Goal: Information Seeking & Learning: Learn about a topic

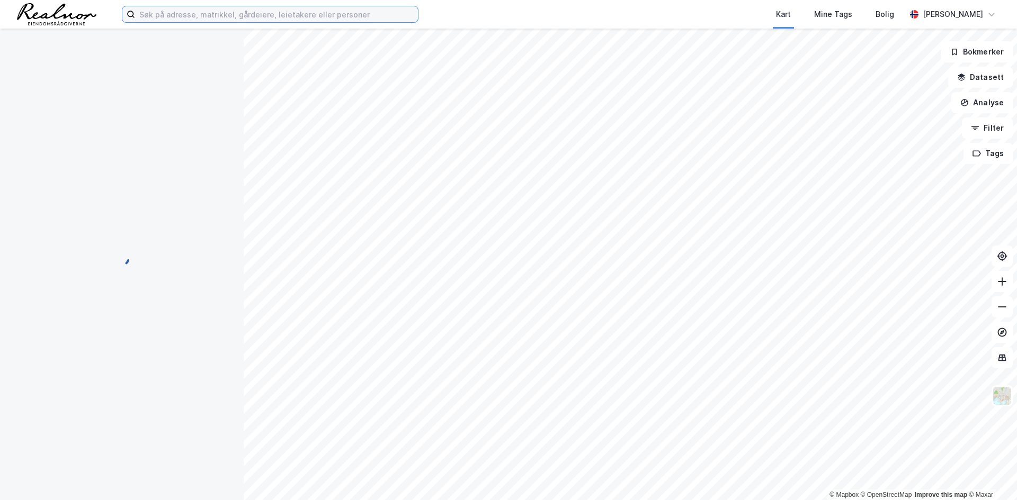
click at [196, 16] on input at bounding box center [276, 14] width 283 height 16
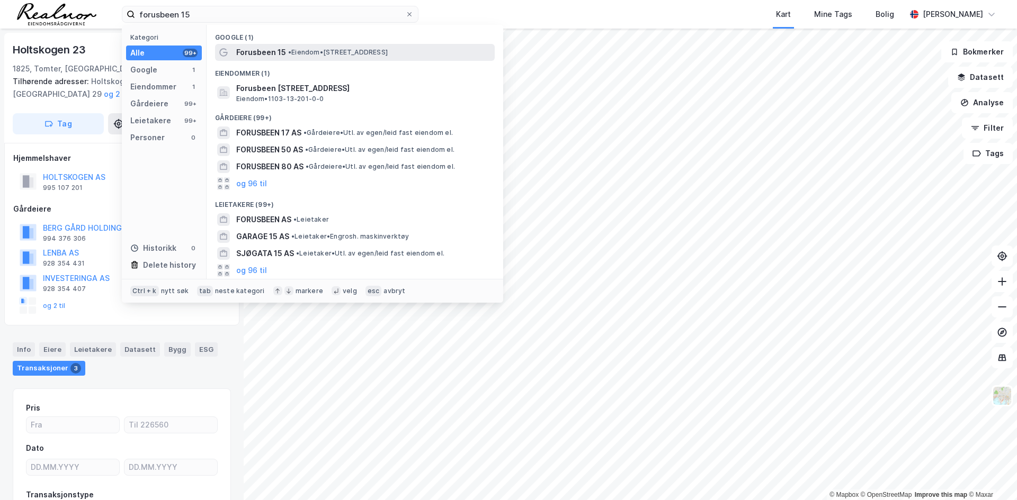
click at [327, 48] on span "• Eiendom • [STREET_ADDRESS]" at bounding box center [338, 52] width 100 height 8
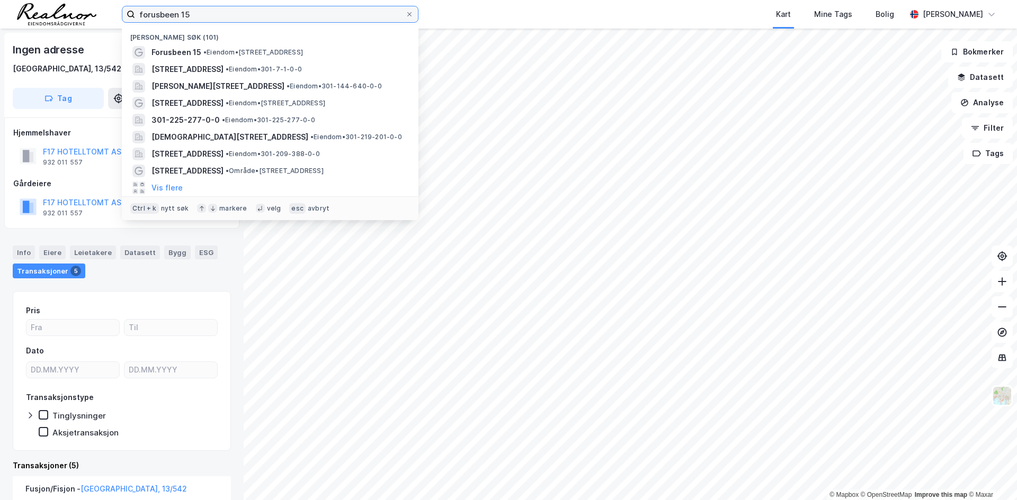
drag, startPoint x: 194, startPoint y: 14, endPoint x: 87, endPoint y: 14, distance: 107.5
click at [88, 14] on div "forusbeen 15 Nylige søk (101) Forusbeen 15 • Eiendom • [STREET_ADDRESS] • Eiend…" at bounding box center [508, 14] width 1017 height 29
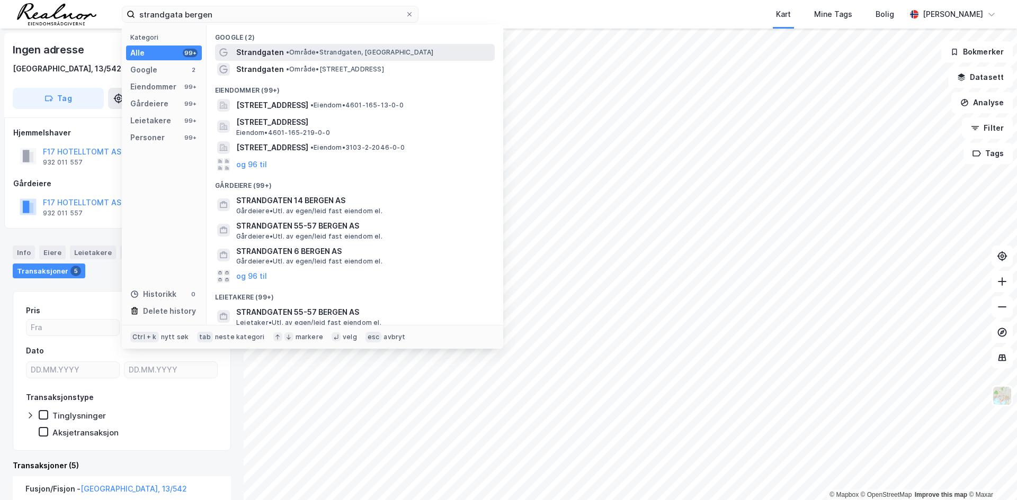
click at [293, 49] on span "• Område • [GEOGRAPHIC_DATA], [GEOGRAPHIC_DATA]" at bounding box center [360, 52] width 148 height 8
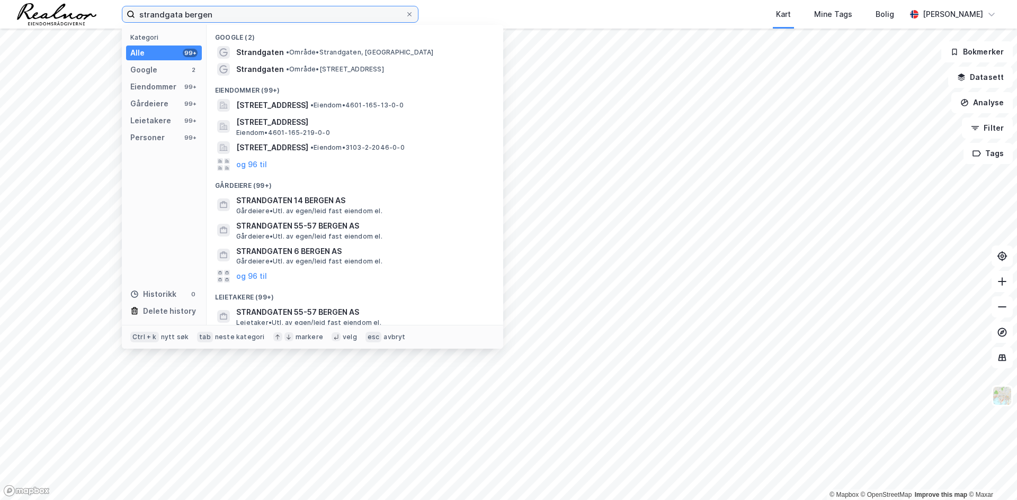
click at [584, 34] on div "strandgata bergen Kategori Alle 99+ Google 2 Eiendommer 99+ Gårdeiere 99+ Leiet…" at bounding box center [508, 250] width 1017 height 500
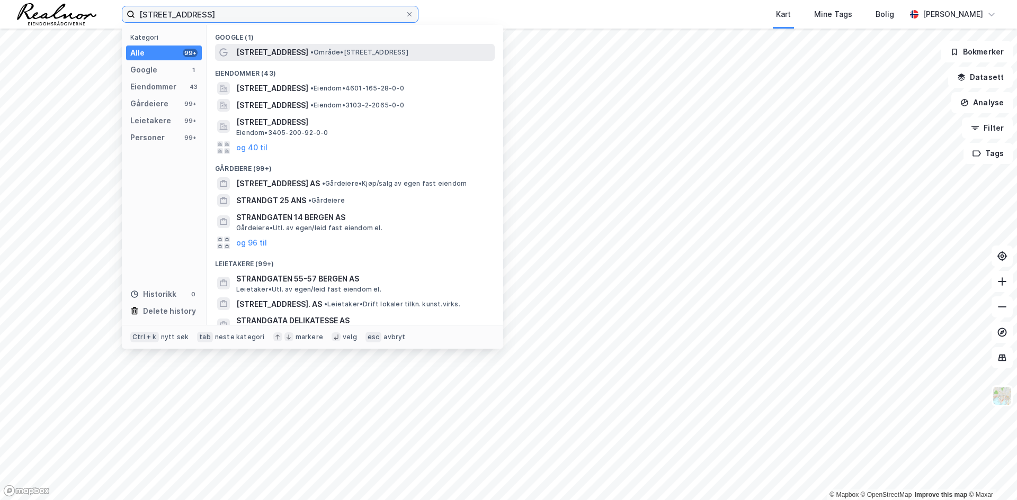
type input "[STREET_ADDRESS]"
click at [318, 53] on span "• Område • [STREET_ADDRESS]" at bounding box center [359, 52] width 98 height 8
drag, startPoint x: 197, startPoint y: 15, endPoint x: 346, endPoint y: 25, distance: 149.6
click at [346, 23] on div "[STREET_ADDRESS] Kategori Alle 99+ Google 1 Eiendommer 43 Gårdeiere 99+ Leietak…" at bounding box center [270, 14] width 296 height 17
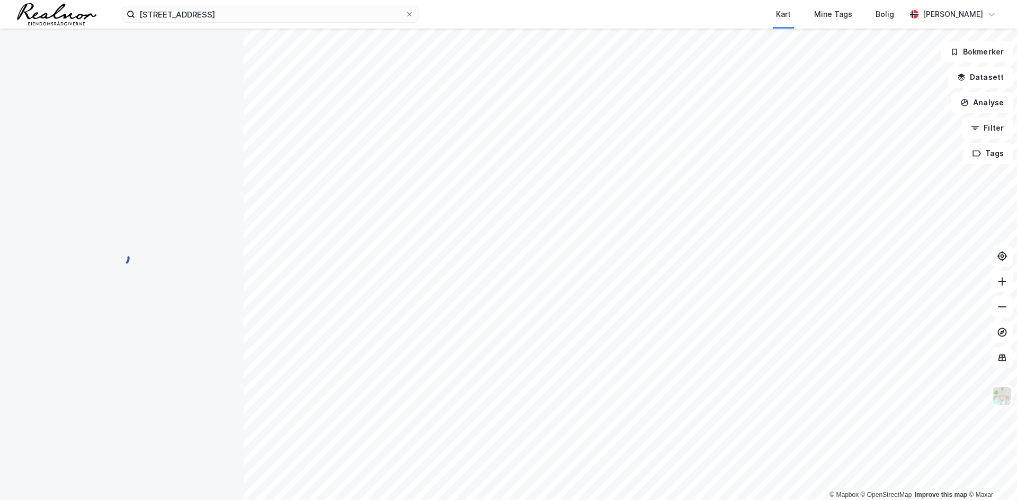
scroll to position [1, 0]
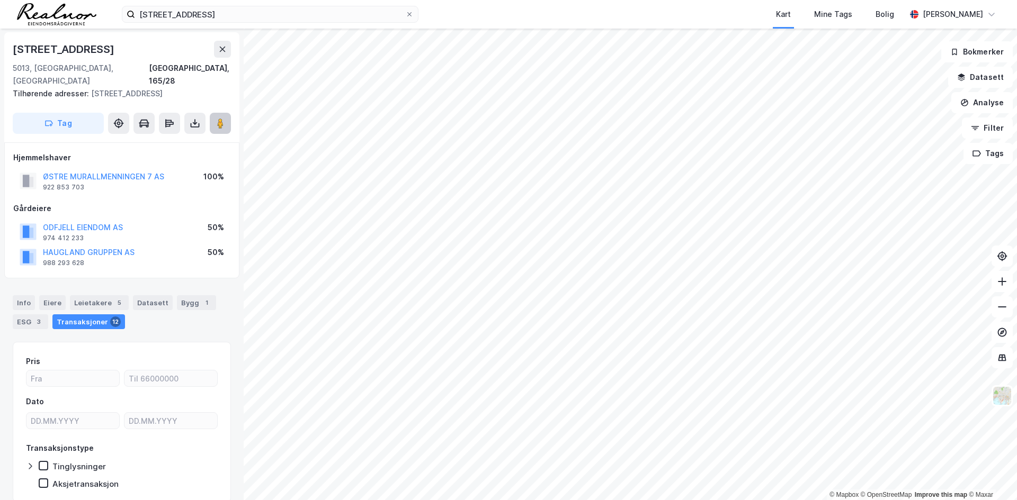
click at [223, 123] on image at bounding box center [220, 123] width 6 height 11
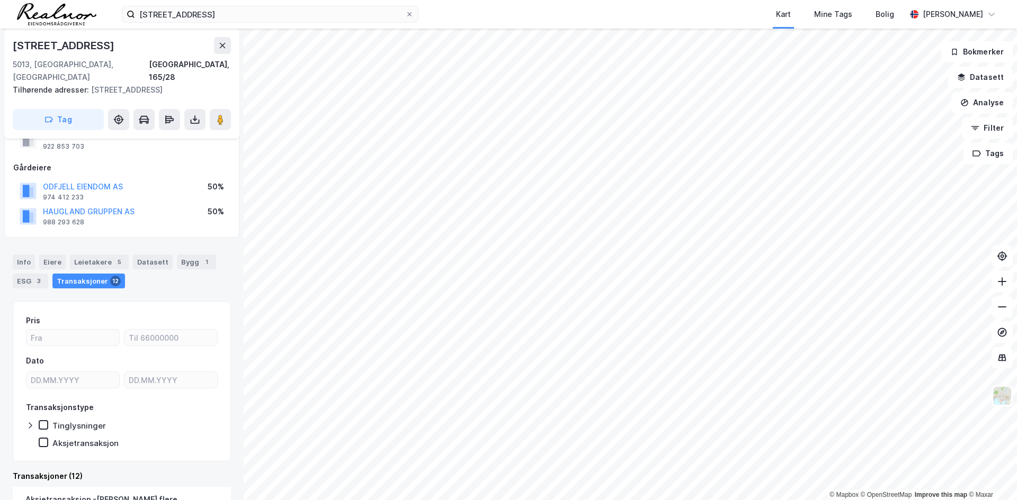
scroll to position [94, 0]
